Goal: Information Seeking & Learning: Learn about a topic

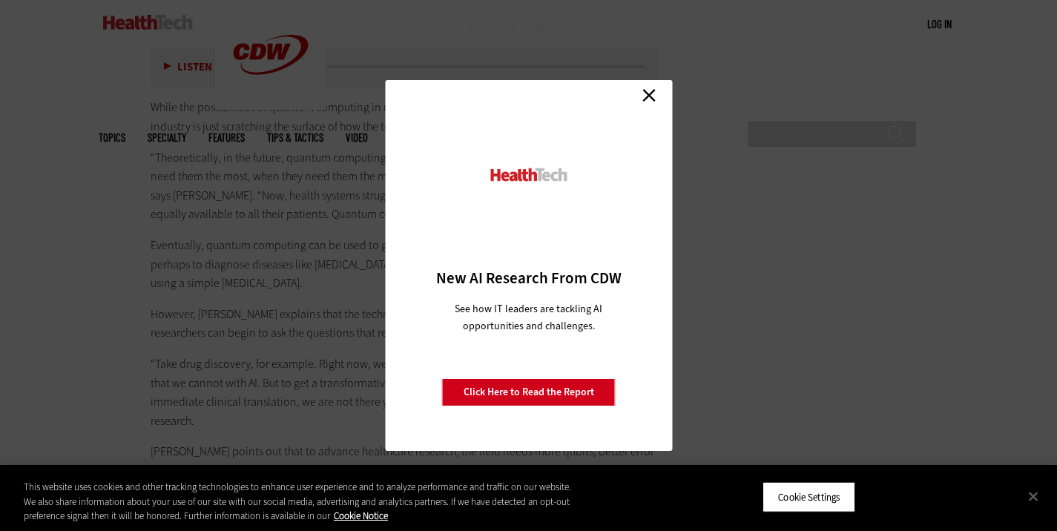
scroll to position [3659, 0]
click at [648, 100] on link "Close" at bounding box center [649, 95] width 22 height 22
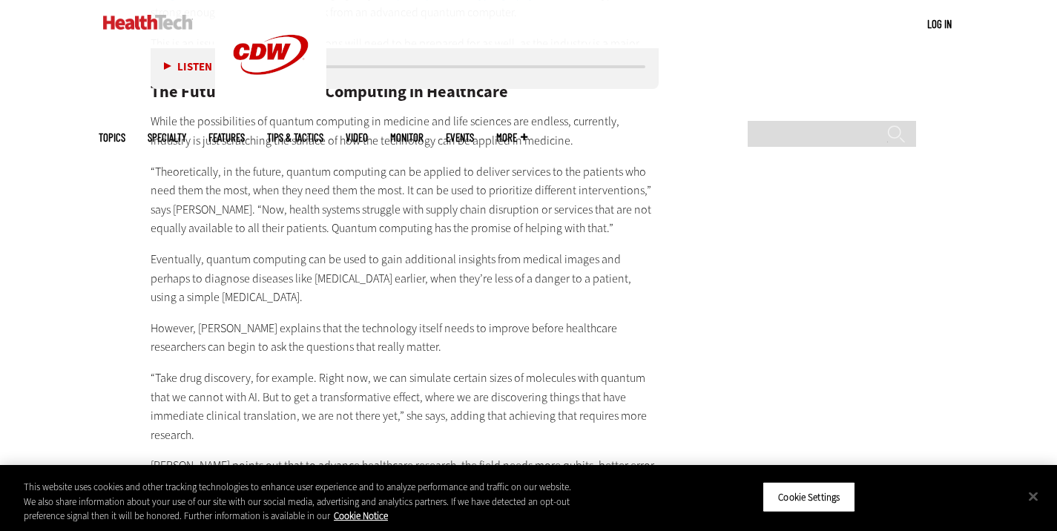
scroll to position [3561, 0]
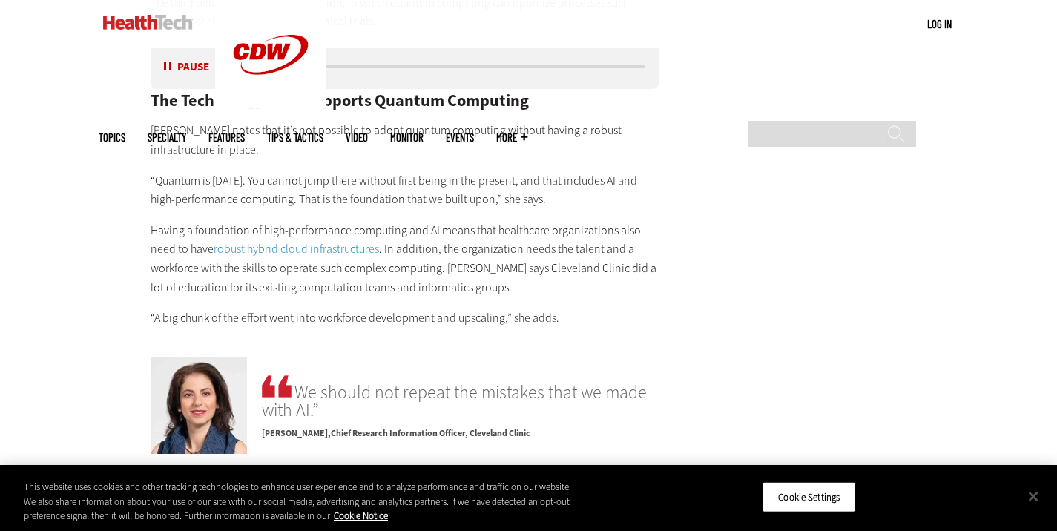
scroll to position [2868, 0]
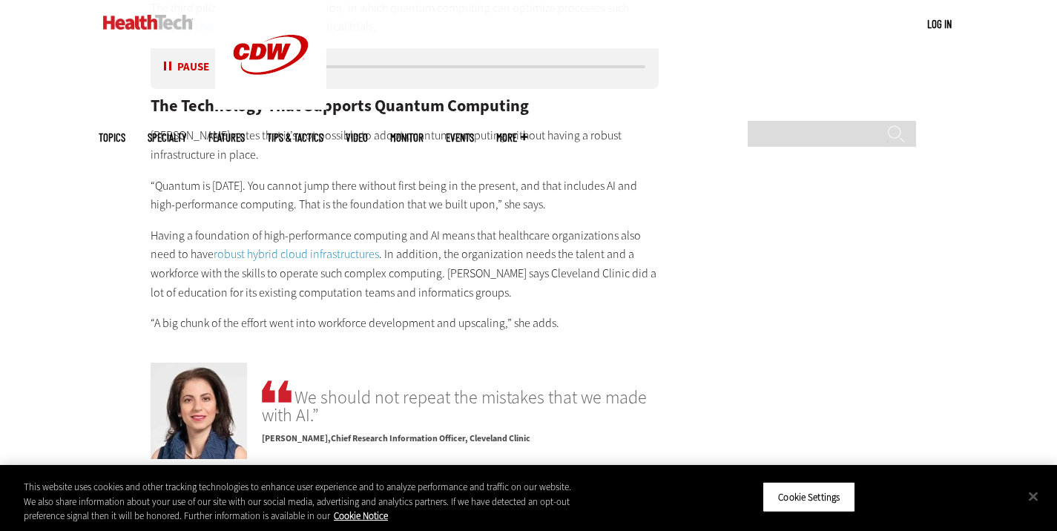
click at [164, 62] on button "Pause" at bounding box center [187, 67] width 46 height 11
click at [632, 226] on p "Having a foundation of high-performance computing and AI means that healthcare …" at bounding box center [405, 264] width 509 height 76
click at [605, 226] on p "Having a foundation of high-performance computing and AI means that healthcare …" at bounding box center [405, 264] width 509 height 76
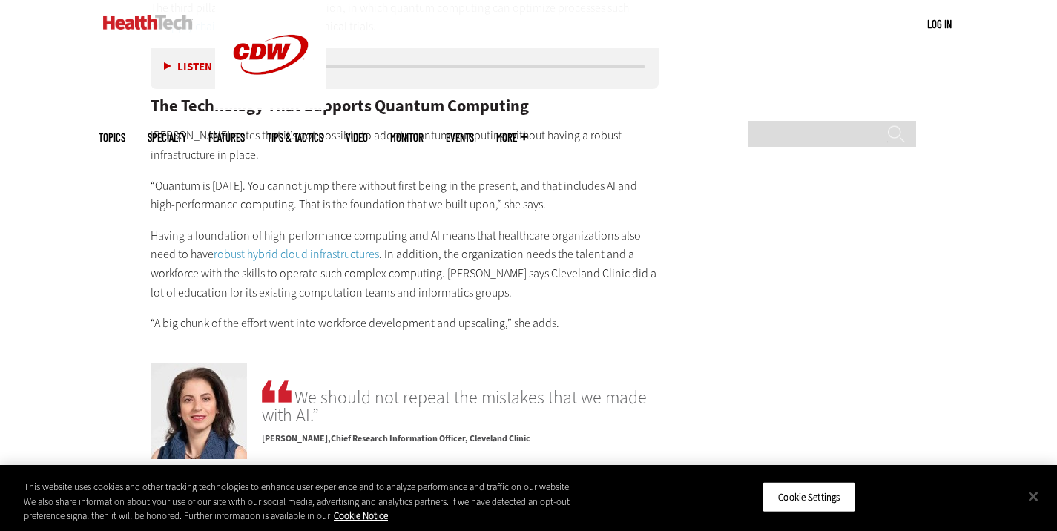
drag, startPoint x: 540, startPoint y: 128, endPoint x: 494, endPoint y: 131, distance: 46.1
click at [898, 125] on input "******" at bounding box center [896, 140] width 18 height 30
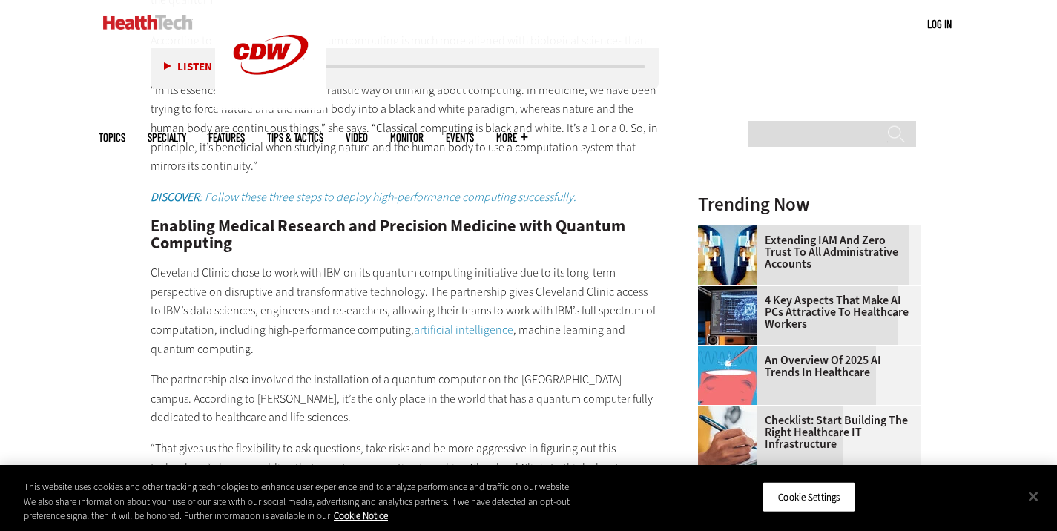
scroll to position [1690, 0]
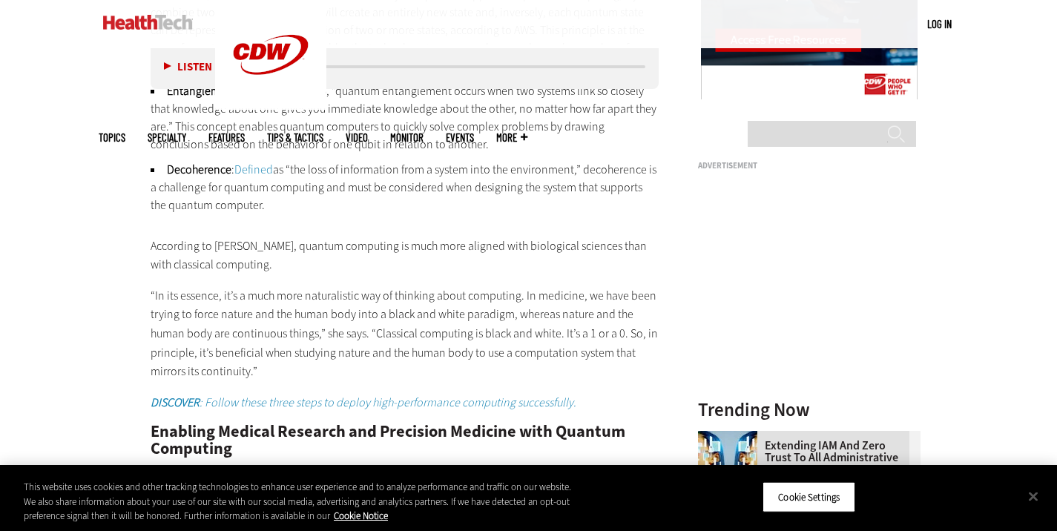
drag, startPoint x: 448, startPoint y: 220, endPoint x: 401, endPoint y: 199, distance: 51.4
click at [307, 106] on li "Entanglement : According to AWS, “quantum entanglement occurs when two systems …" at bounding box center [405, 117] width 509 height 71
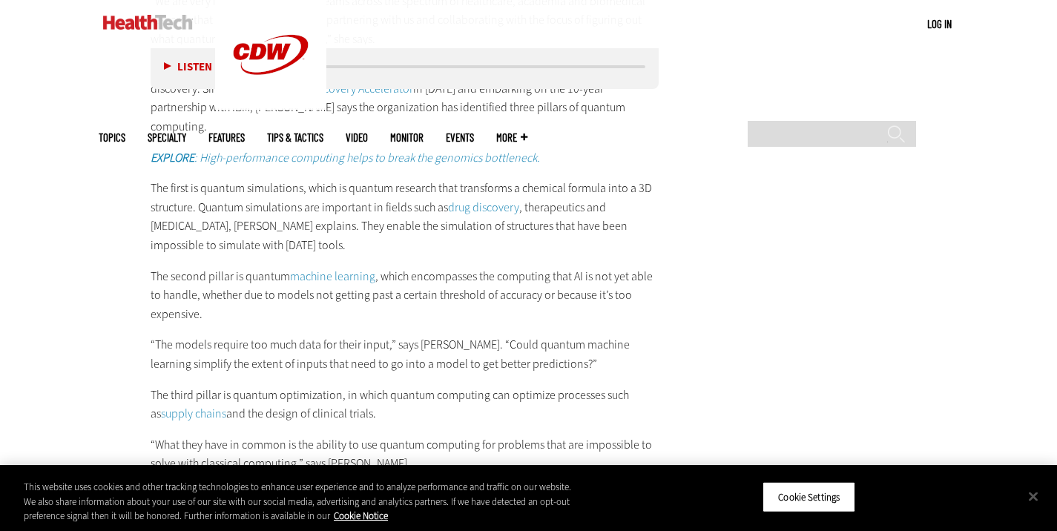
scroll to position [2580, 0]
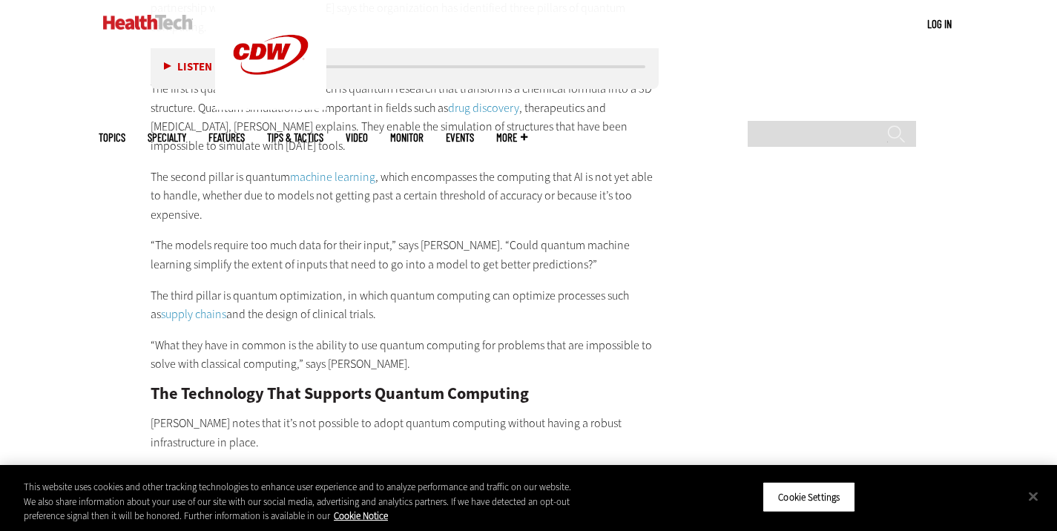
click at [731, 259] on main "Home » Cloud Close New AI Research From CDW See how IT leaders are tackling AI …" at bounding box center [529, 163] width 860 height 4485
